Goal: Communication & Community: Answer question/provide support

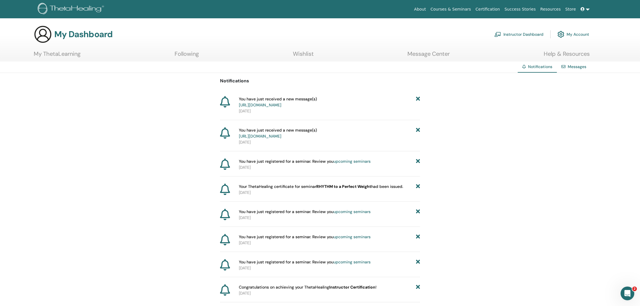
click at [282, 104] on link "https://member.thetahealing.com/message-center/messages/4b585090-5827-47a7-a8ba…" at bounding box center [260, 104] width 43 height 5
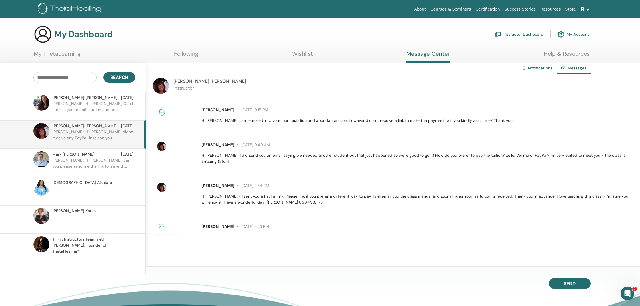
click at [67, 103] on p "[PERSON_NAME]: Hi [PERSON_NAME], Can I enrol in your manifestation and ab..." at bounding box center [93, 109] width 83 height 17
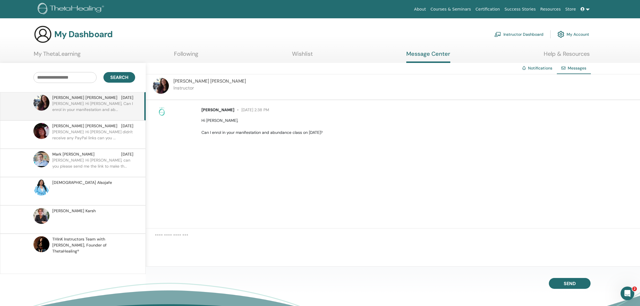
click at [69, 121] on div "[PERSON_NAME] [DATE] [PERSON_NAME]: Hi [PERSON_NAME] didn't receive any PayPal …" at bounding box center [73, 134] width 146 height 28
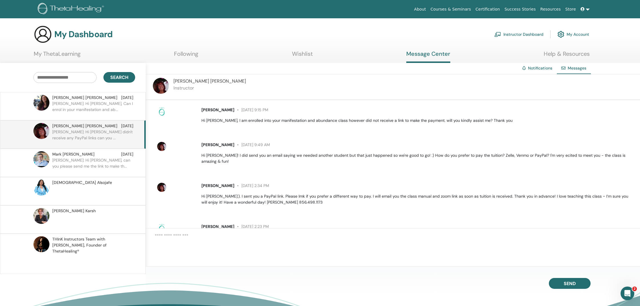
scroll to position [28, 0]
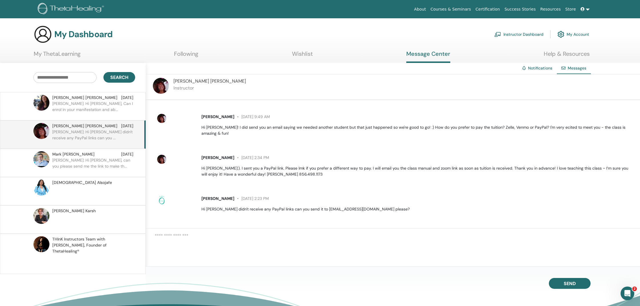
click at [521, 33] on link "Instructor Dashboard" at bounding box center [519, 34] width 49 height 13
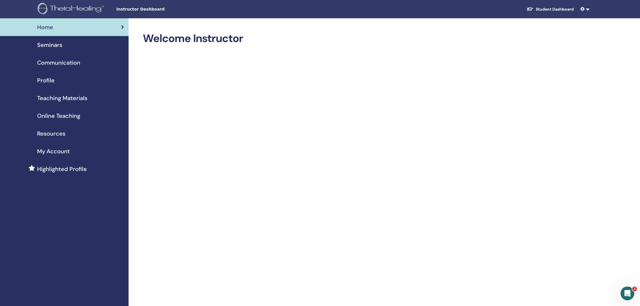
click at [49, 45] on span "Seminars" at bounding box center [49, 45] width 25 height 9
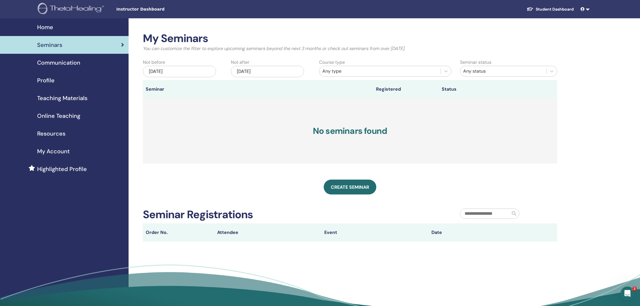
click at [549, 9] on link "Student Dashboard" at bounding box center [550, 9] width 56 height 11
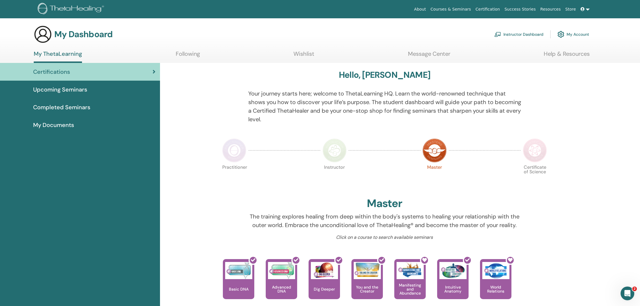
click at [456, 8] on link "Courses & Seminars" at bounding box center [451, 9] width 45 height 11
click at [71, 89] on span "Upcoming Seminars" at bounding box center [60, 89] width 54 height 9
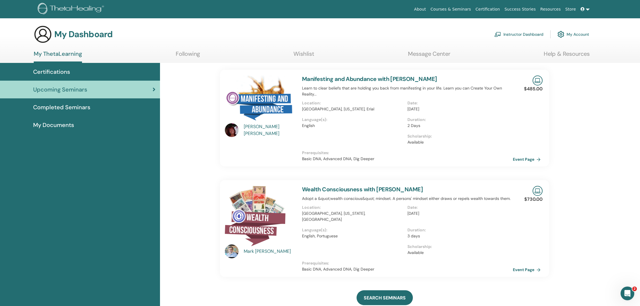
click at [459, 10] on link "Courses & Seminars" at bounding box center [451, 9] width 45 height 11
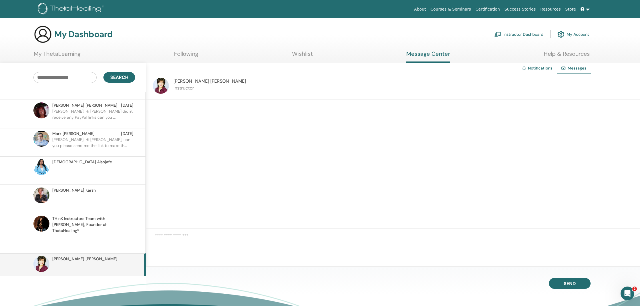
click at [275, 247] on textarea at bounding box center [397, 243] width 485 height 23
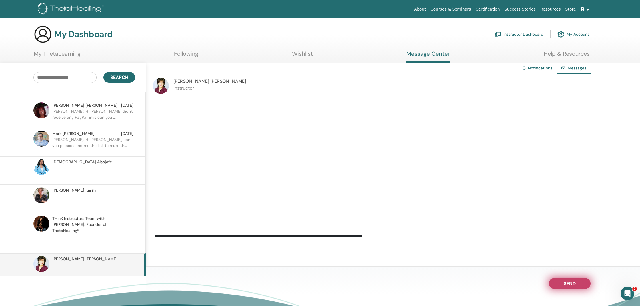
type textarea "**********"
click at [559, 282] on button "Send" at bounding box center [570, 283] width 42 height 11
